Goal: Task Accomplishment & Management: Use online tool/utility

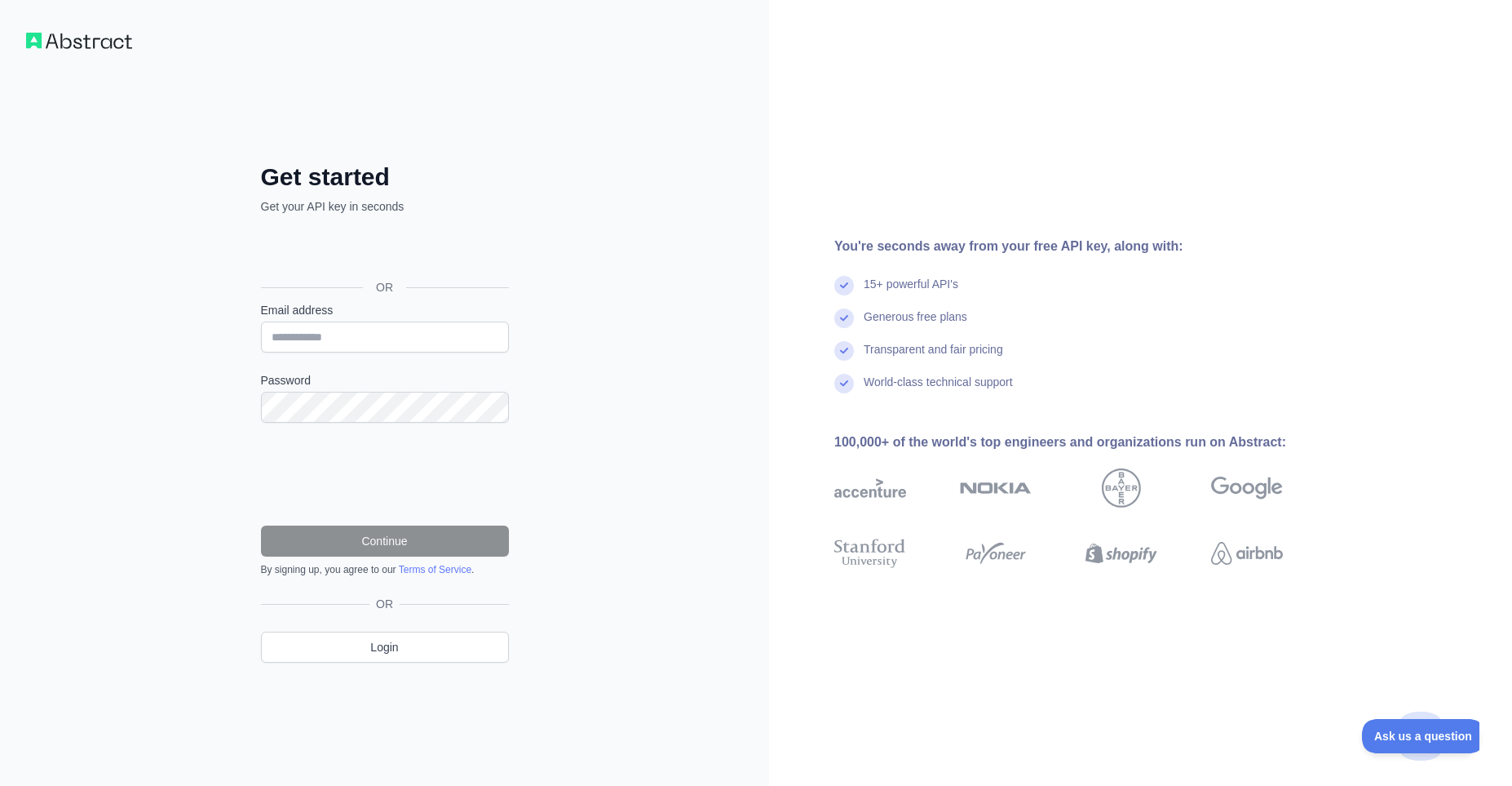
click at [361, 261] on div "Sign in with Google. Opens in new tab" at bounding box center [383, 250] width 244 height 36
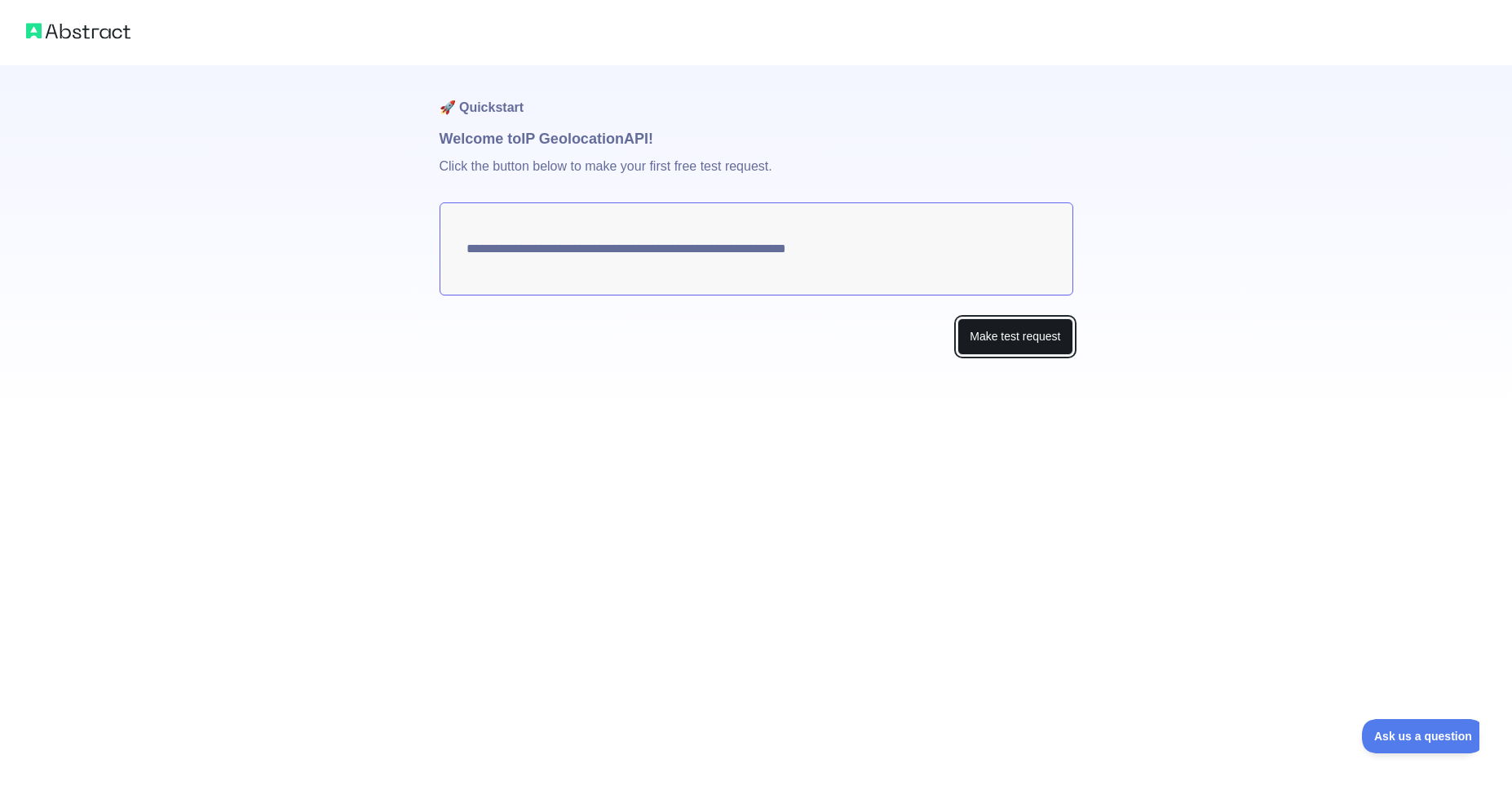
click at [1028, 333] on button "Make test request" at bounding box center [1015, 336] width 115 height 36
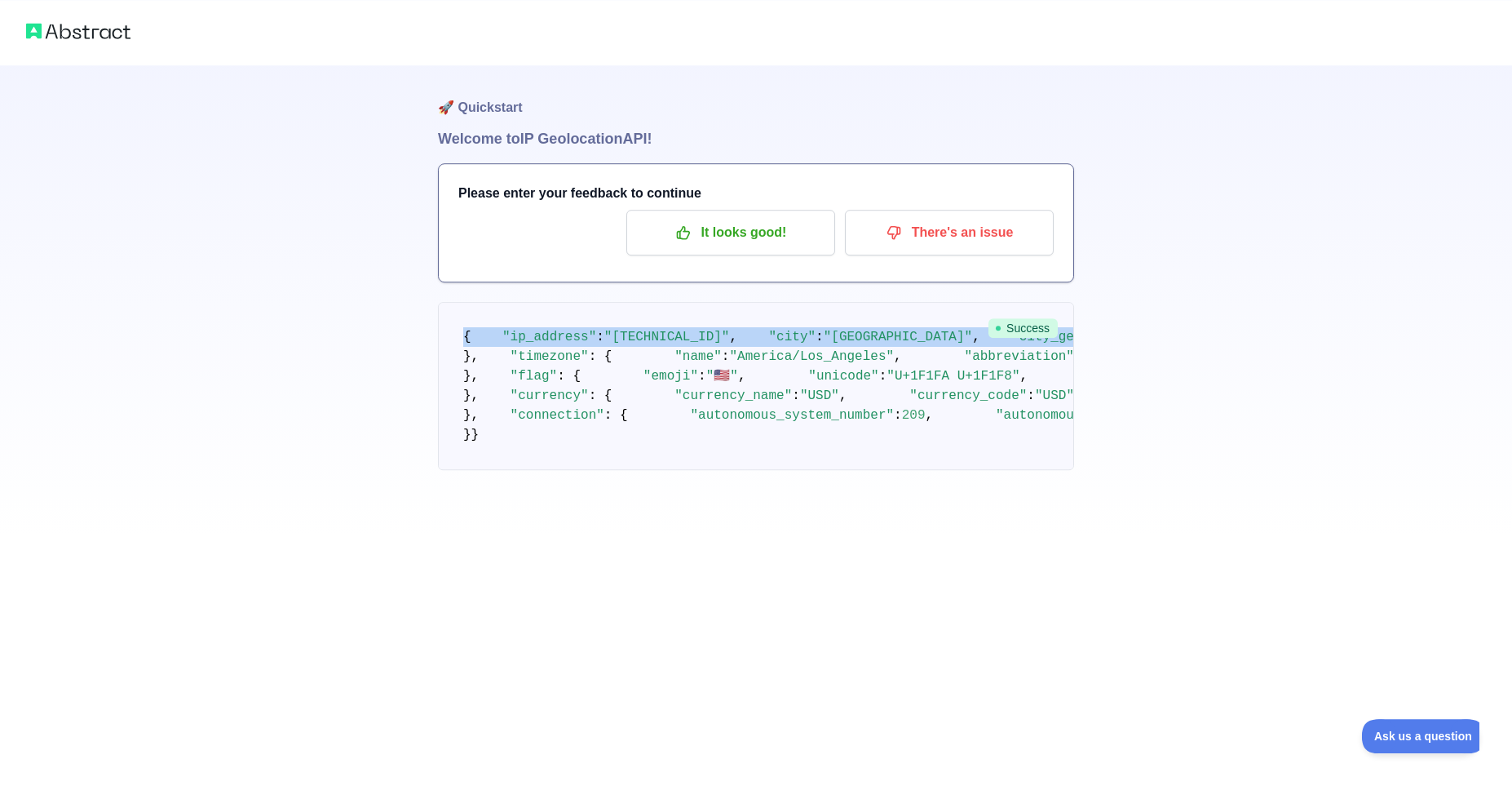
scroll to position [514, 0]
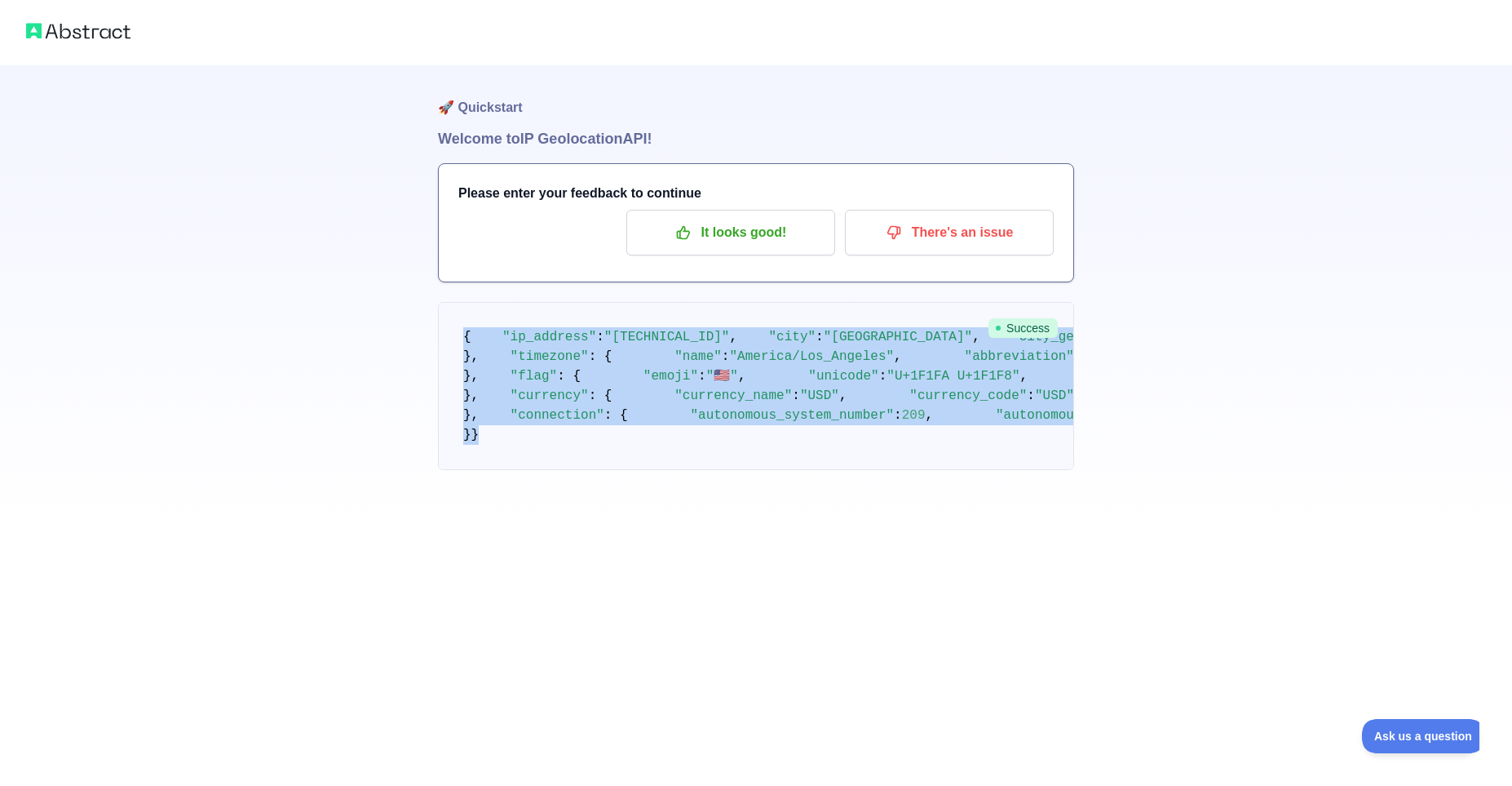
drag, startPoint x: 465, startPoint y: 333, endPoint x: 485, endPoint y: 685, distance: 352.6
click at [485, 470] on pre "{ "ip_address" : "[TECHNICAL_ID]" , "city" : "[GEOGRAPHIC_DATA]" , "city_geonam…" at bounding box center [756, 386] width 636 height 168
copy code "{ "lo_ipsumdo" : "72.246.735.40" , "sita" : "Consecte" , "adip_elitsed_do" : 33…"
click at [733, 236] on p "It looks good!" at bounding box center [731, 232] width 184 height 28
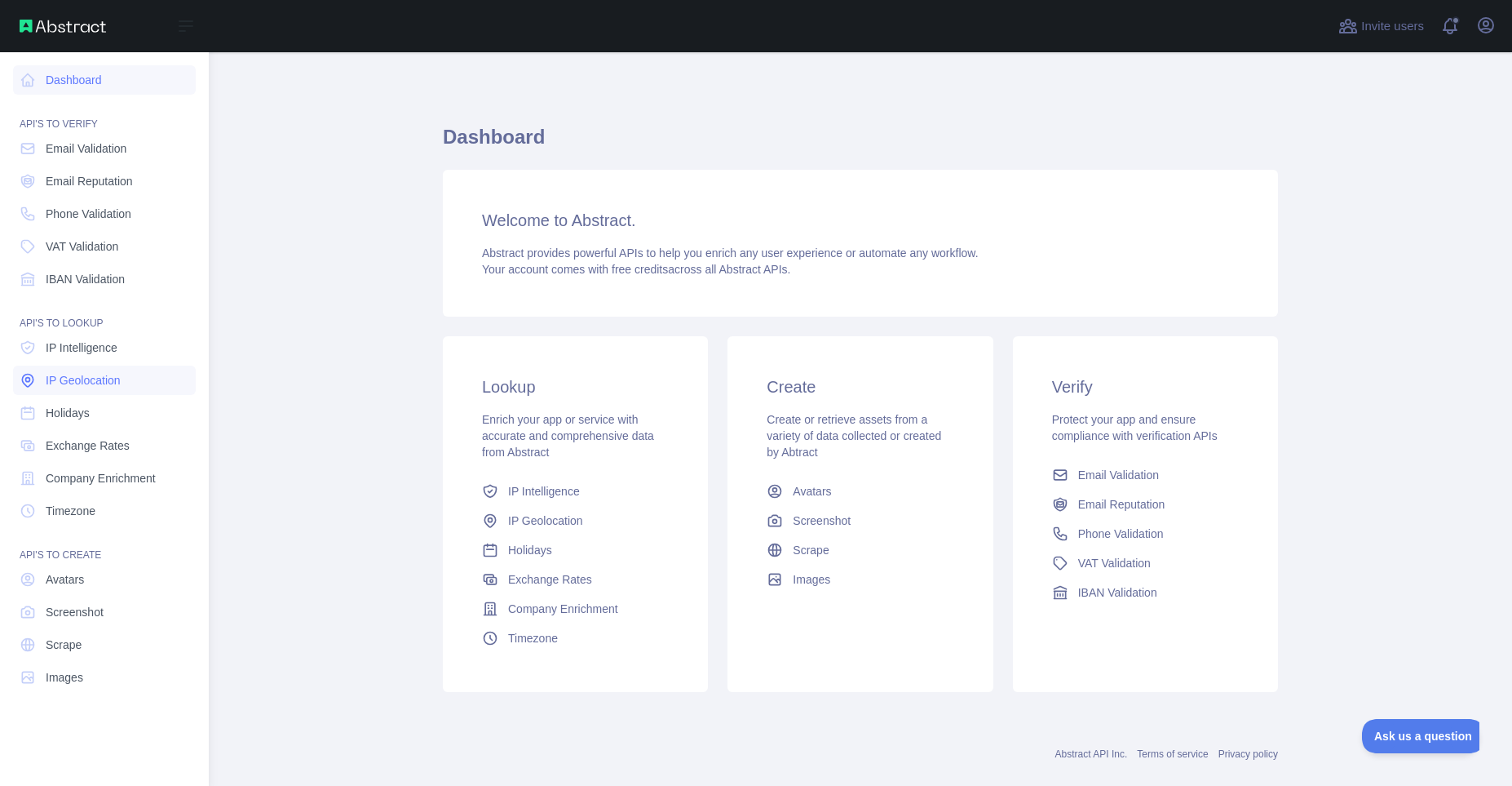
click at [129, 379] on link "IP Geolocation" at bounding box center [104, 380] width 183 height 30
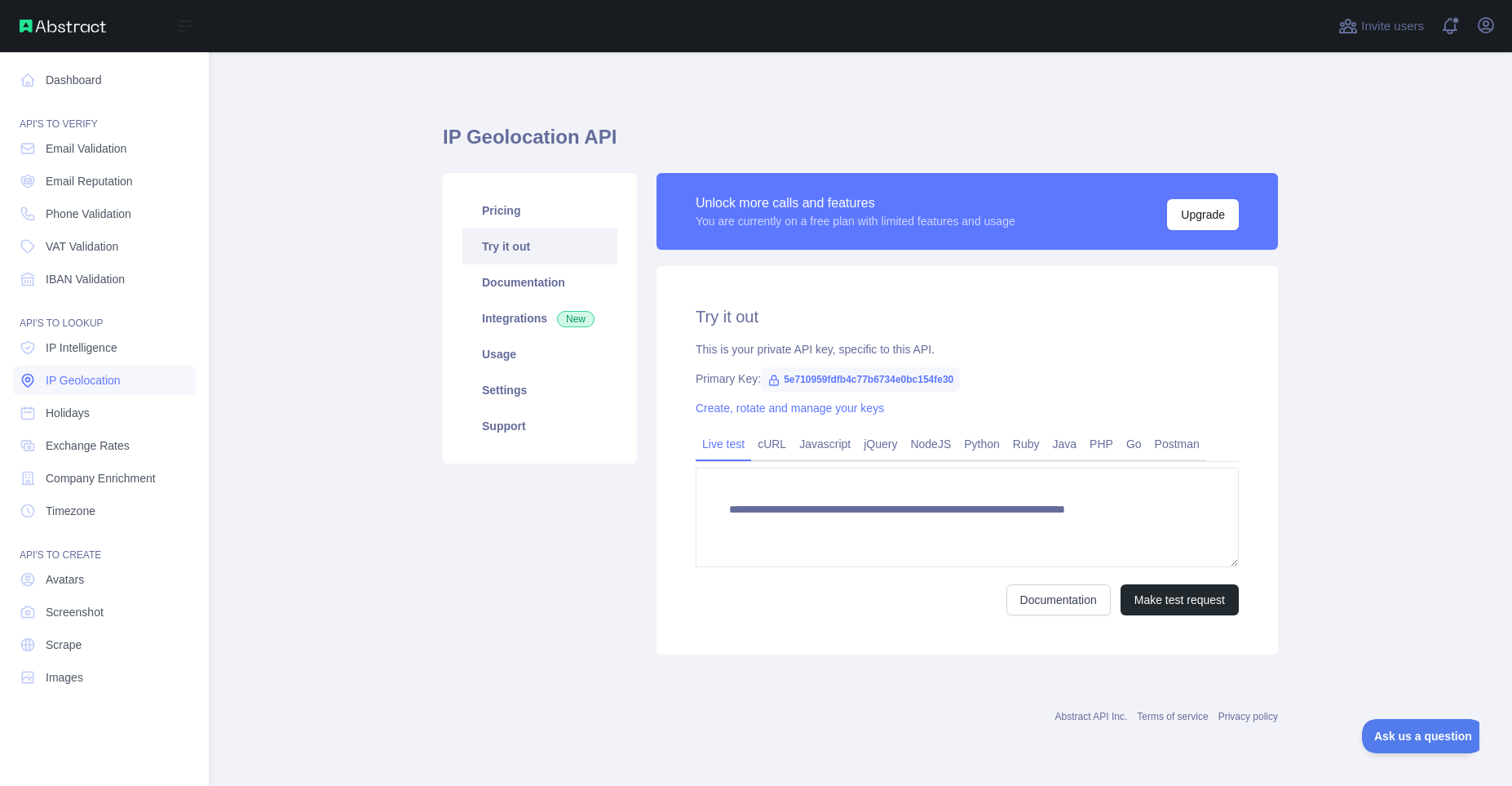
type textarea "**********"
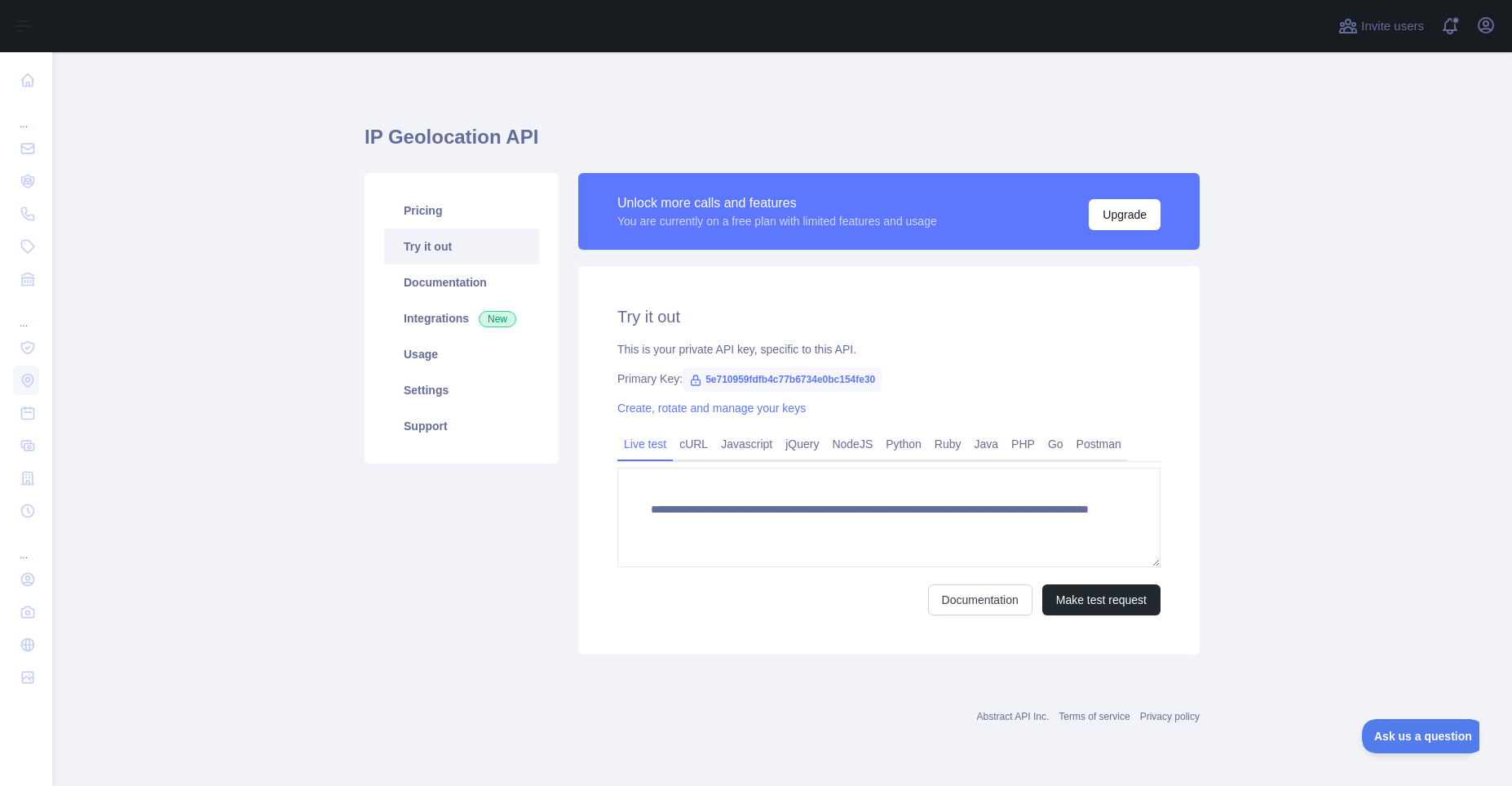
click at [826, 382] on span "5e710959fdfb4c77b6734e0bc154fe30" at bounding box center [781, 379] width 199 height 25
copy span "5e710959fdfb4c77b6734e0bc154fe30"
